Goal: Information Seeking & Learning: Understand process/instructions

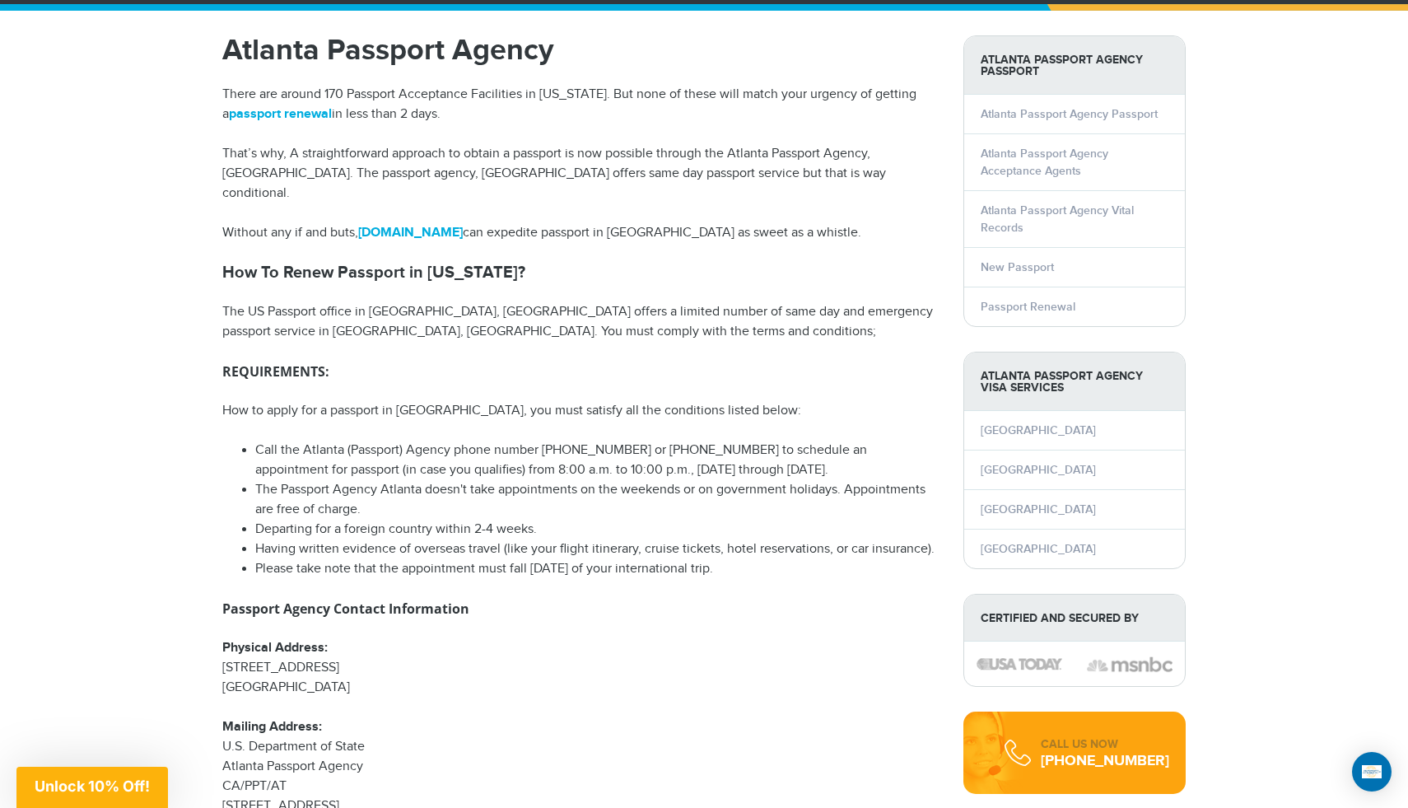
scroll to position [139, 0]
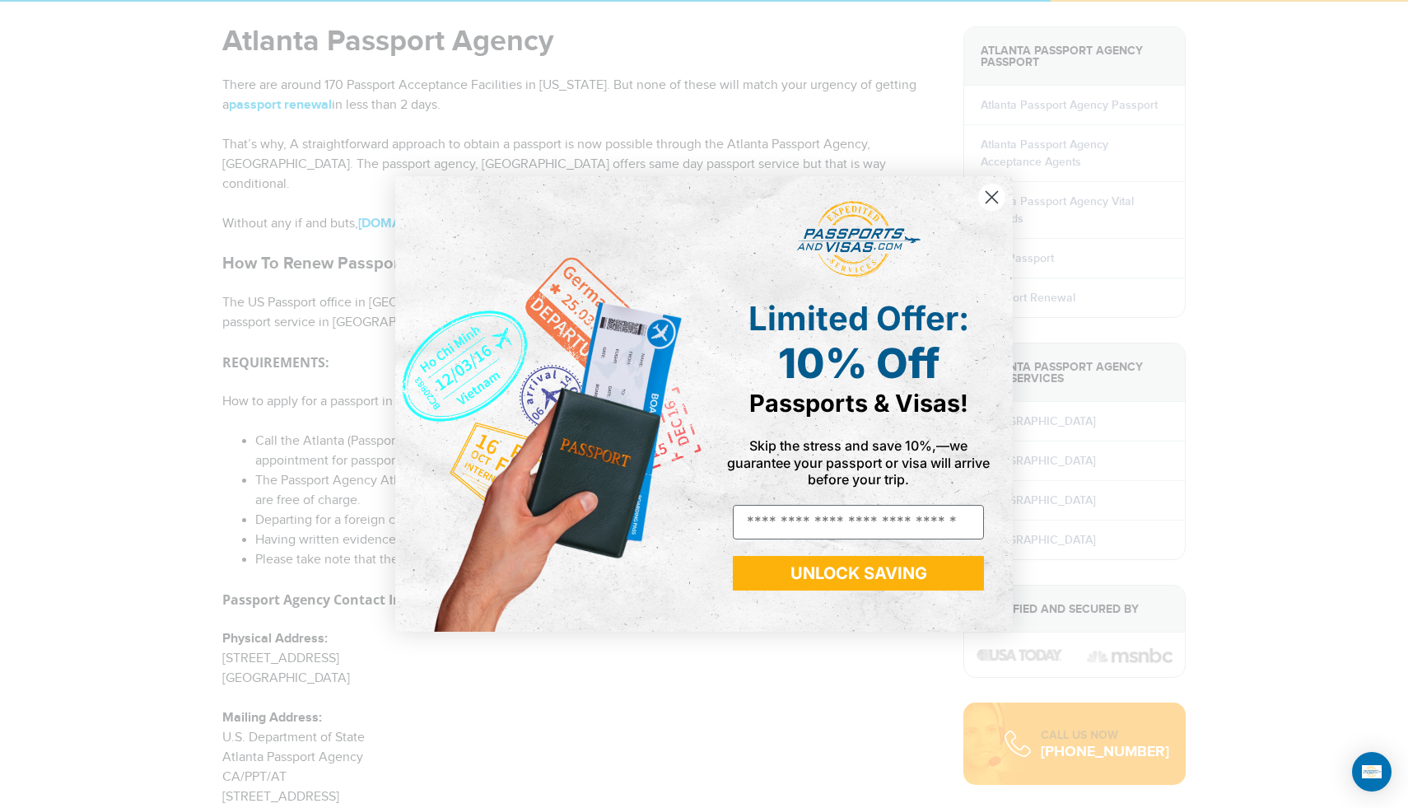
click at [996, 197] on circle "Close dialog" at bounding box center [991, 197] width 27 height 27
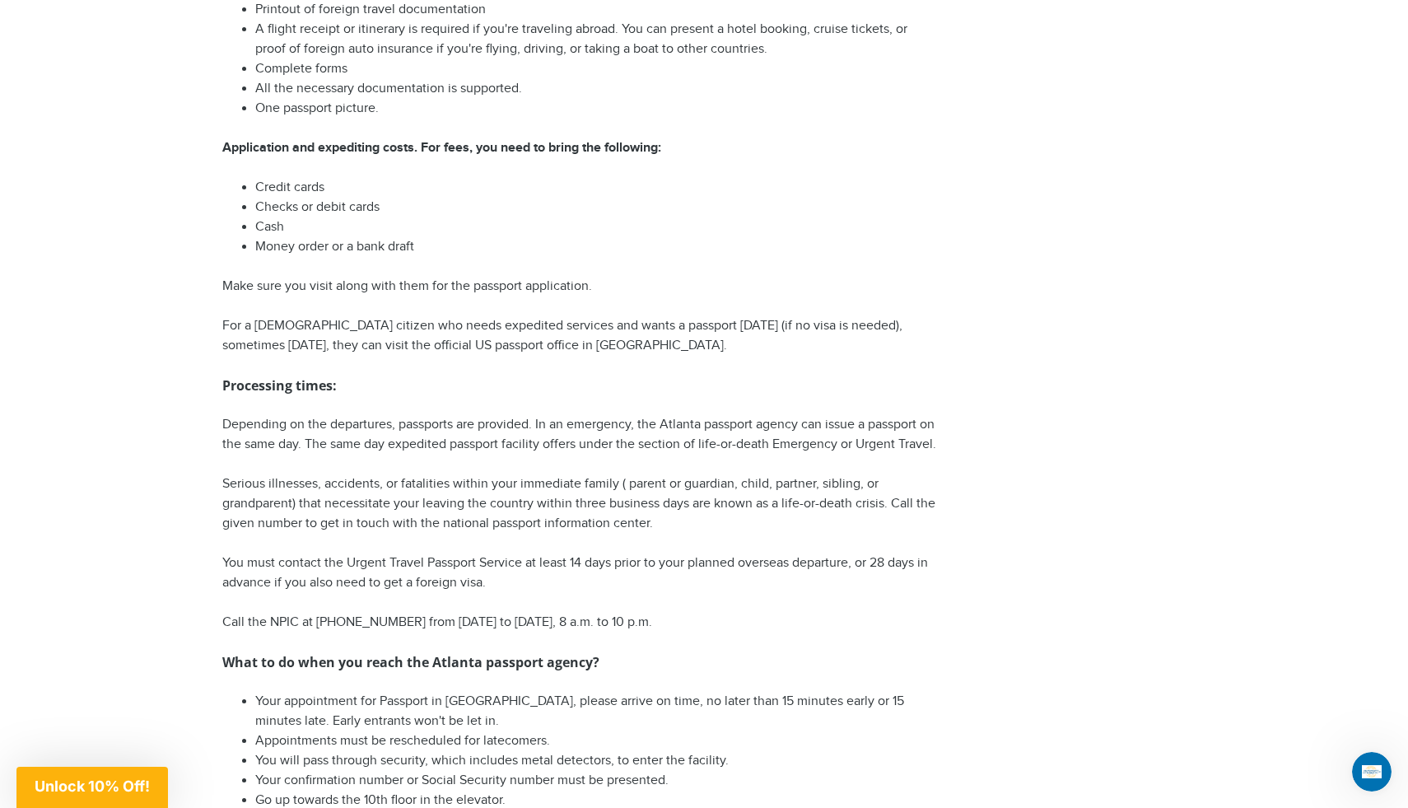
scroll to position [1803, 0]
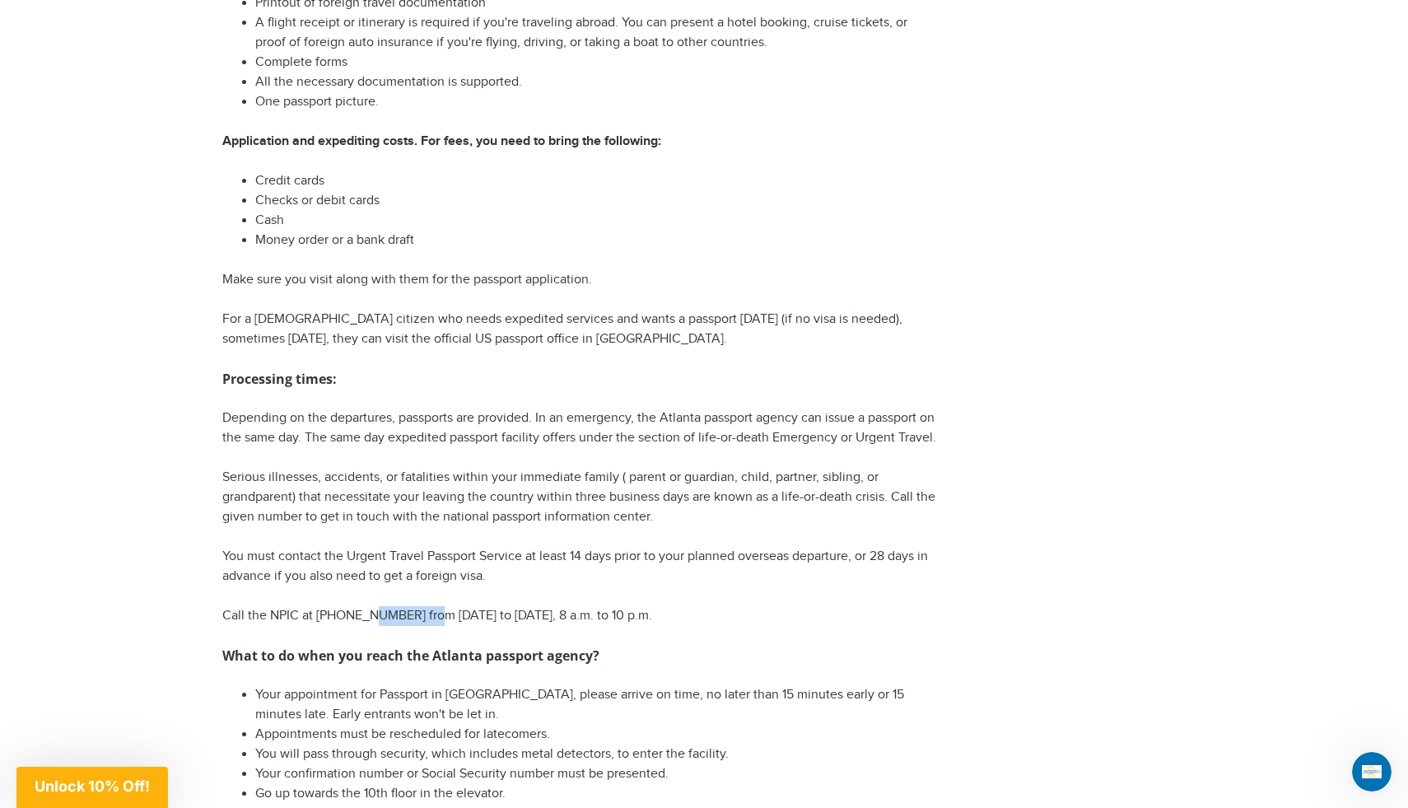
drag, startPoint x: 424, startPoint y: 599, endPoint x: 367, endPoint y: 594, distance: 57.0
click at [367, 606] on p "Call the NPIC at 1-877-487-2778 from Monday to Friday, 8 a.m. to 10 p.m." at bounding box center [580, 616] width 716 height 20
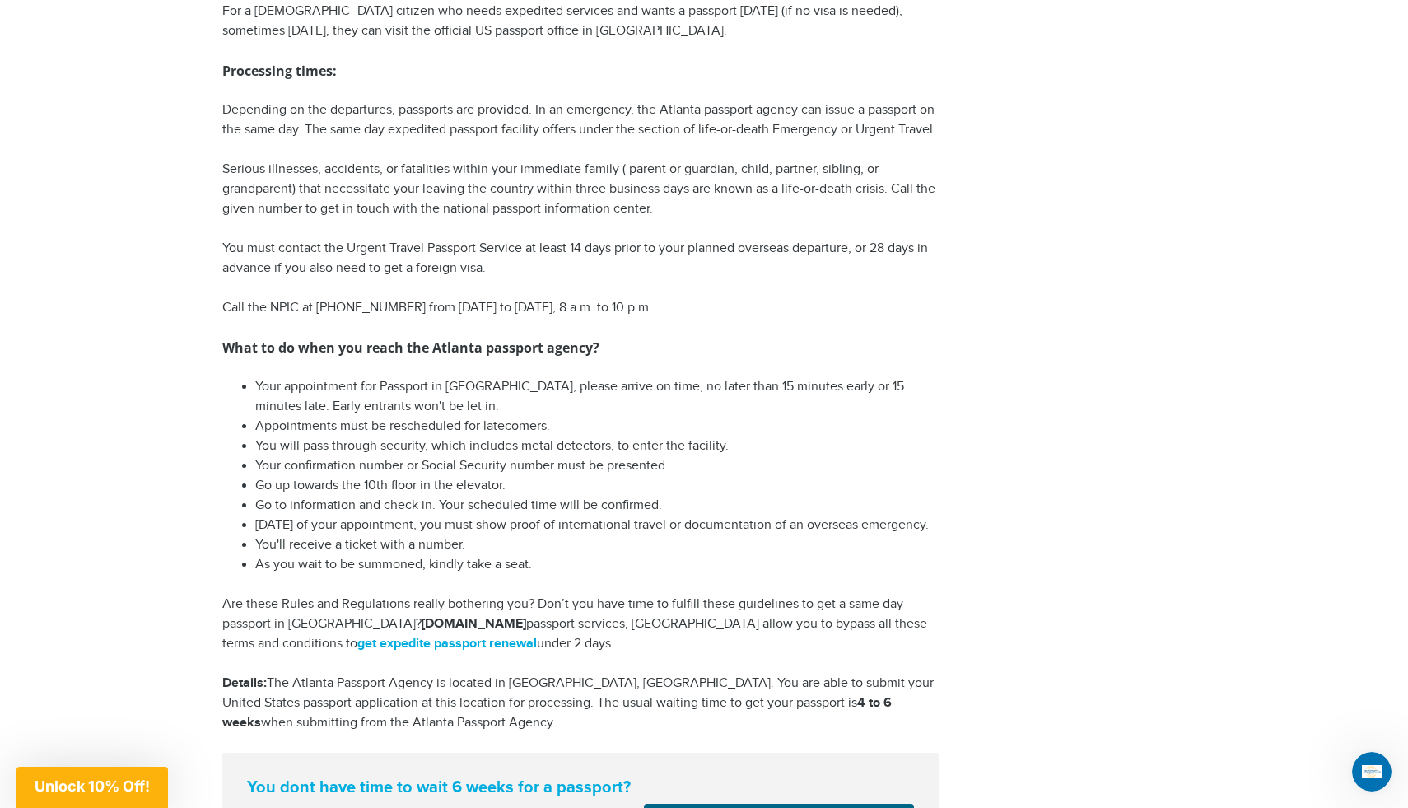
scroll to position [2111, 0]
click at [366, 645] on link "get expedite passport renewal" at bounding box center [447, 643] width 180 height 16
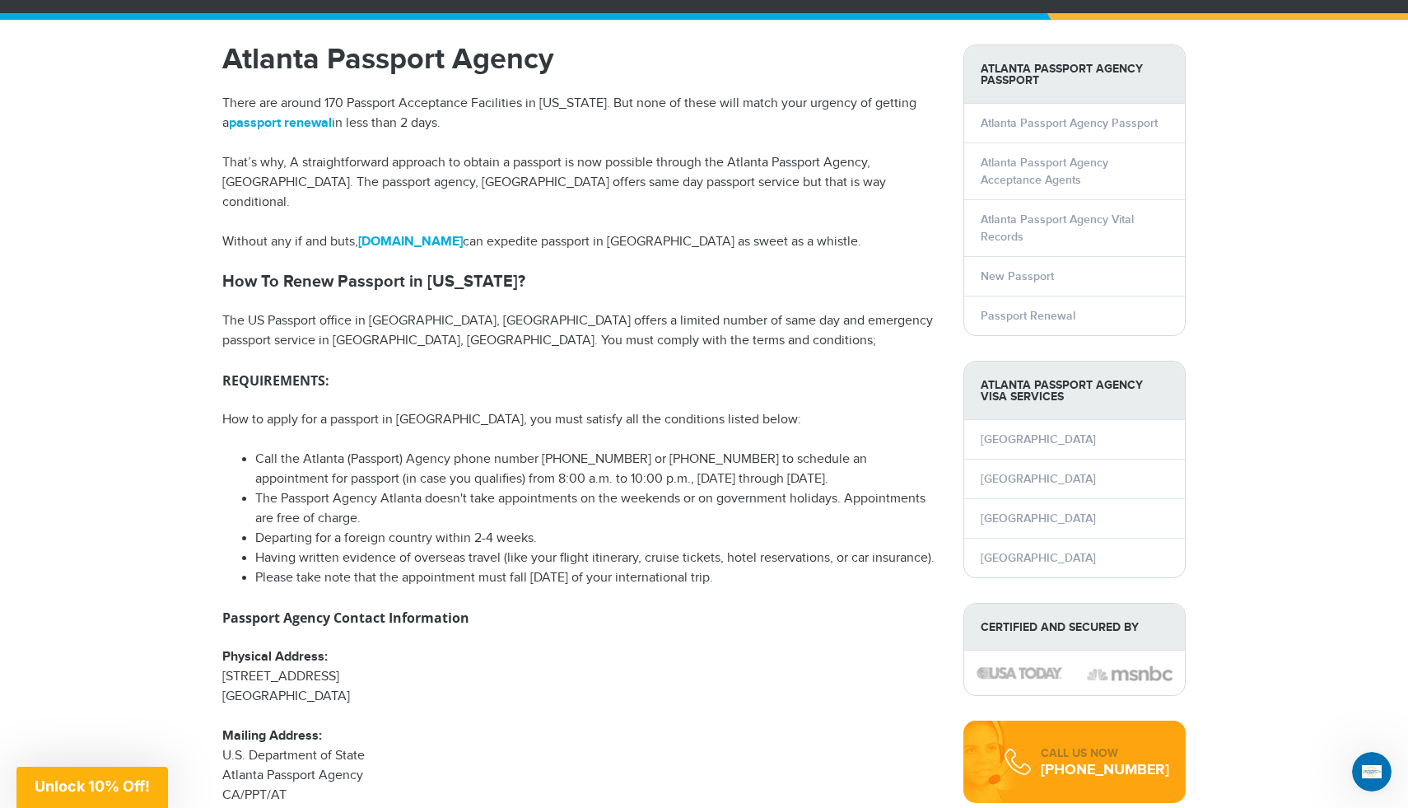
scroll to position [0, 0]
